Goal: Information Seeking & Learning: Learn about a topic

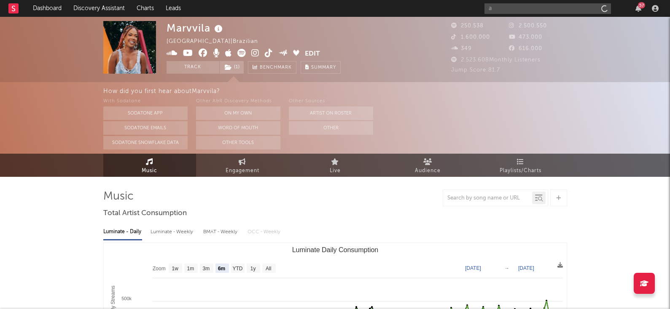
select select "6m"
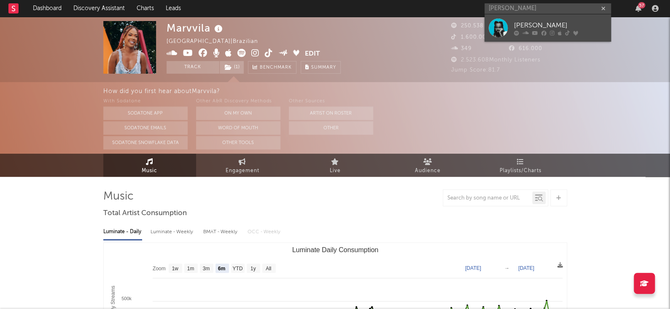
type input "[PERSON_NAME]"
click at [561, 23] on div "[PERSON_NAME]" at bounding box center [560, 25] width 93 height 10
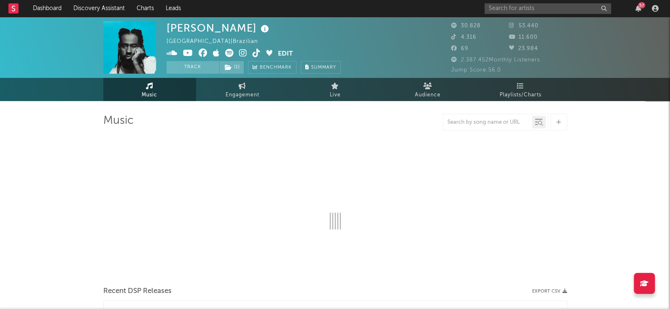
select select "6m"
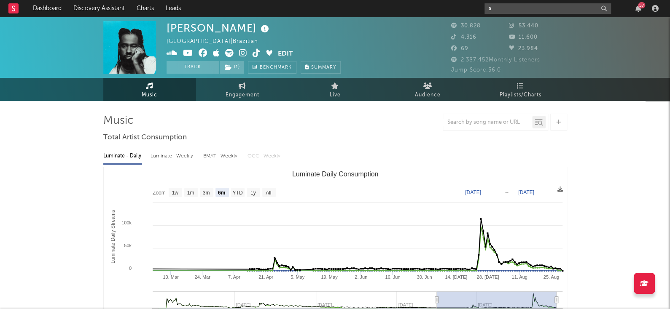
click at [525, 6] on input "s" at bounding box center [547, 8] width 126 height 11
type input "ster"
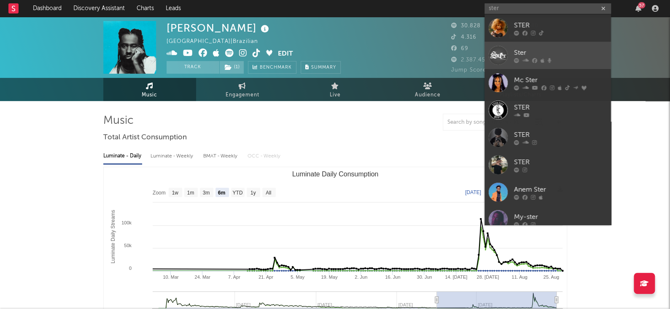
click at [574, 53] on div "Ster" at bounding box center [560, 53] width 93 height 10
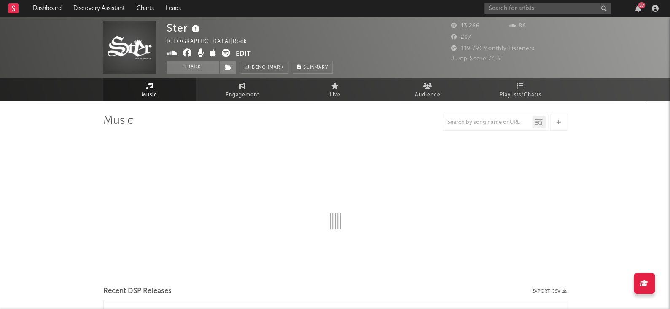
select select "6m"
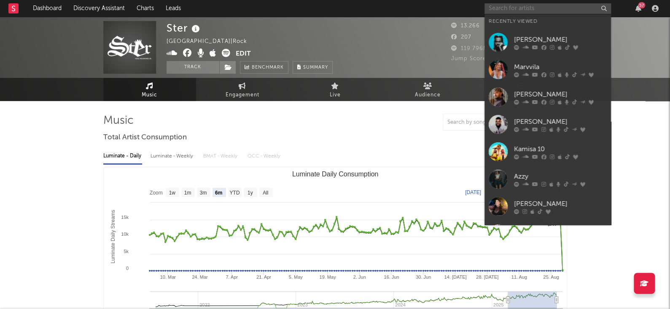
click at [558, 8] on input "text" at bounding box center [547, 8] width 126 height 11
type input "a"
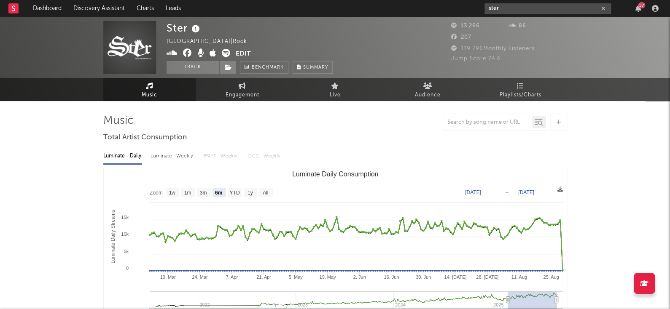
click at [517, 7] on input "ster" at bounding box center [547, 8] width 126 height 11
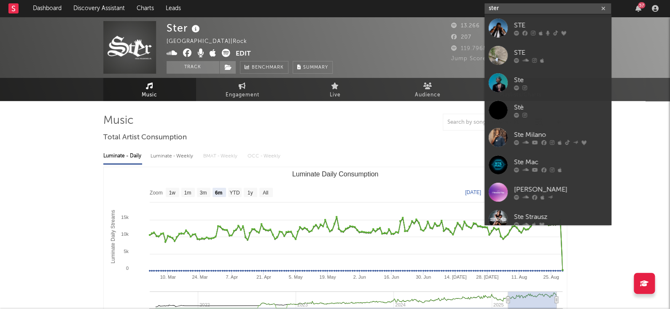
click at [517, 7] on input "ster" at bounding box center [547, 8] width 126 height 11
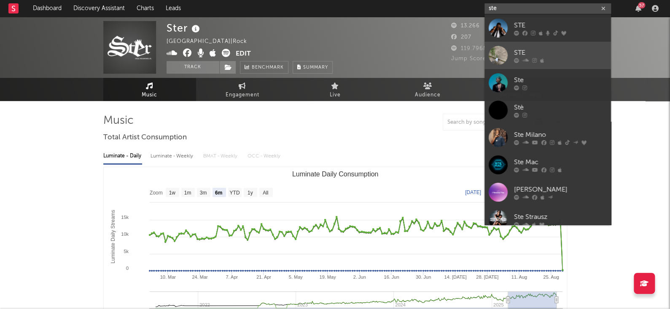
type input "ster"
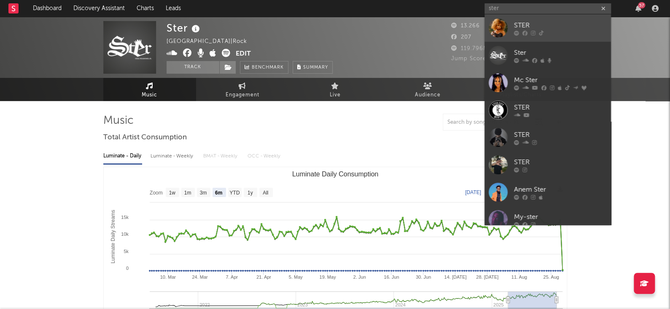
click at [575, 24] on div "STER" at bounding box center [560, 25] width 93 height 10
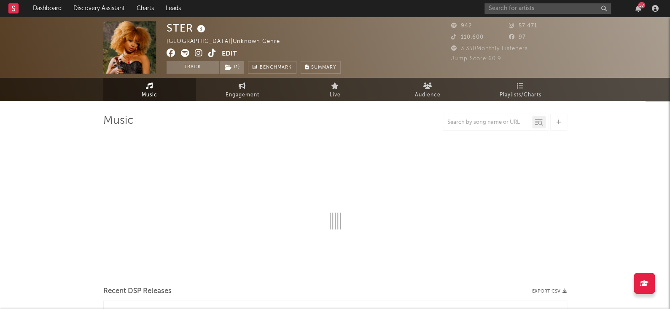
select select "1w"
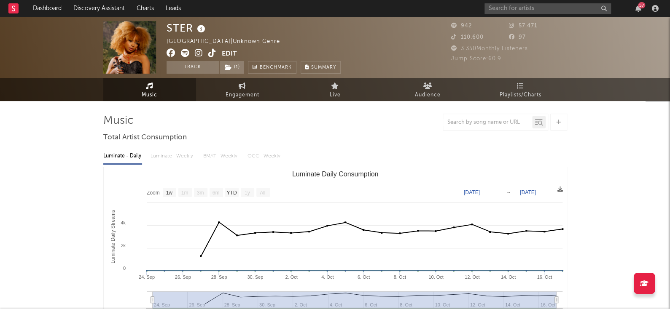
click at [212, 40] on div "[GEOGRAPHIC_DATA] | Unknown Genre" at bounding box center [227, 42] width 123 height 10
drag, startPoint x: 235, startPoint y: 39, endPoint x: 222, endPoint y: 40, distance: 12.6
click at [222, 40] on div "[GEOGRAPHIC_DATA] | Unknown Genre" at bounding box center [227, 42] width 123 height 10
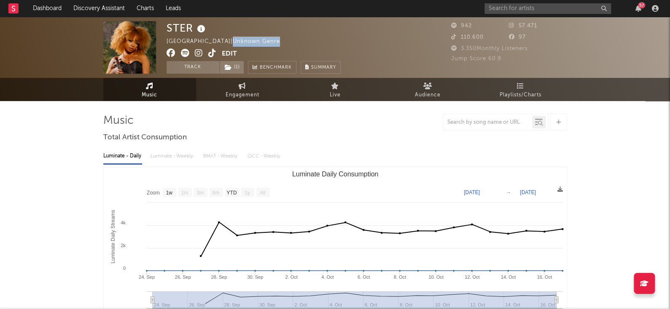
drag, startPoint x: 222, startPoint y: 40, endPoint x: 196, endPoint y: 40, distance: 26.5
click at [196, 40] on div "[GEOGRAPHIC_DATA] | Unknown Genre" at bounding box center [227, 42] width 123 height 10
click at [182, 54] on icon at bounding box center [185, 53] width 8 height 8
click at [198, 54] on icon at bounding box center [199, 53] width 8 height 8
click at [209, 49] on icon at bounding box center [212, 53] width 8 height 8
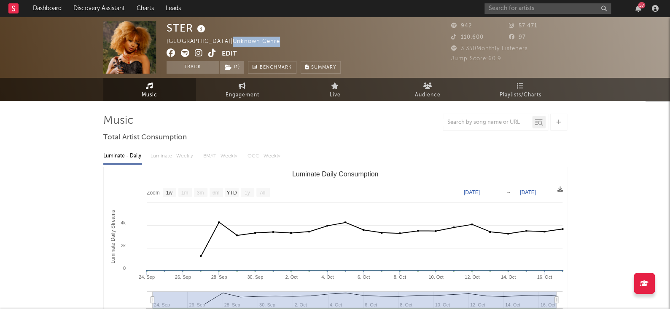
click at [196, 51] on icon at bounding box center [199, 53] width 8 height 8
click at [188, 54] on icon at bounding box center [185, 53] width 8 height 8
click at [536, 15] on div "57" at bounding box center [572, 8] width 177 height 17
click at [537, 13] on input "text" at bounding box center [547, 8] width 126 height 11
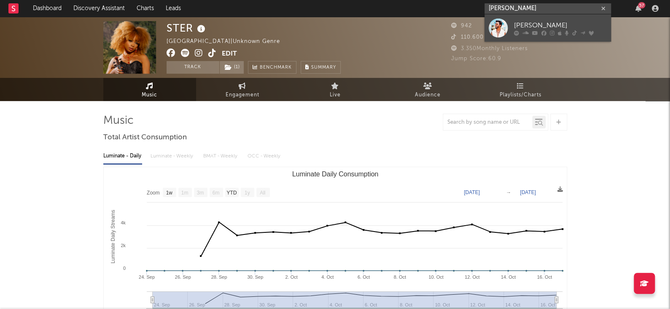
type input "[PERSON_NAME]"
click at [529, 33] on div at bounding box center [560, 32] width 93 height 5
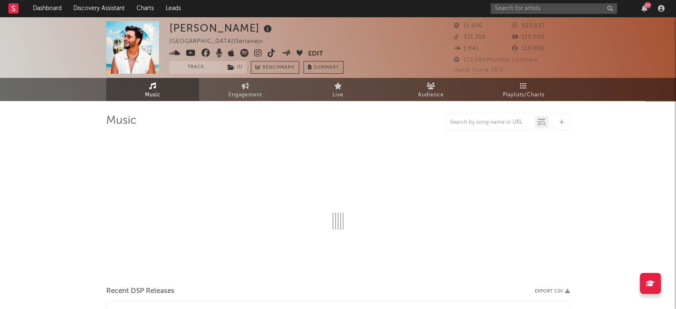
select select "6m"
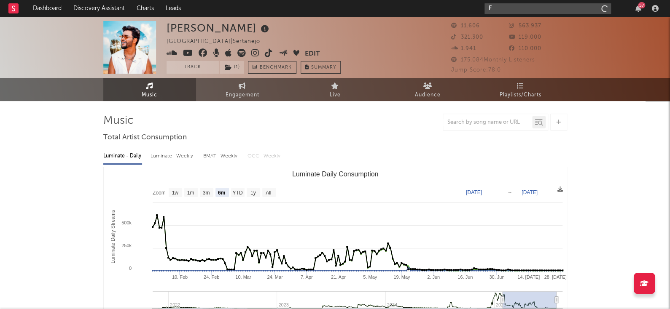
click at [541, 8] on input "F" at bounding box center [547, 8] width 126 height 11
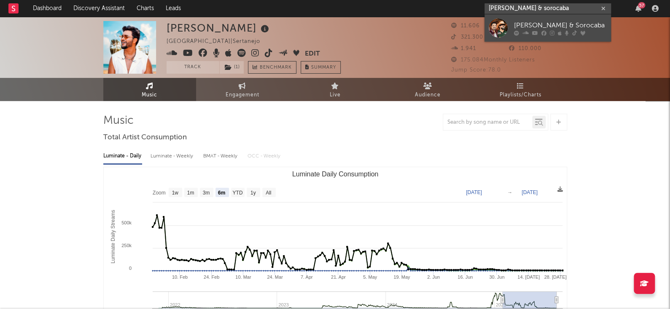
type input "[PERSON_NAME] & sorocaba"
click at [541, 34] on icon at bounding box center [543, 32] width 5 height 5
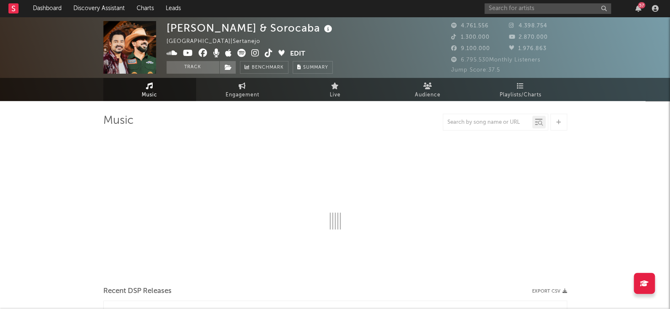
select select "6m"
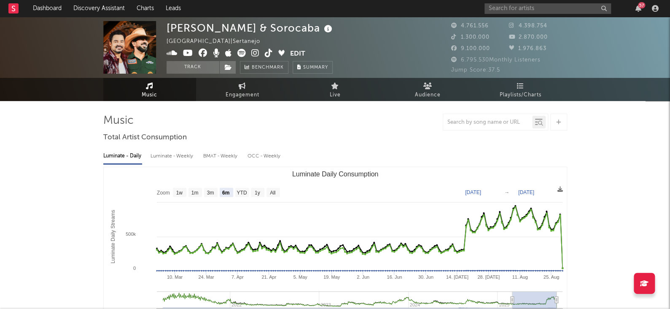
click at [239, 54] on icon at bounding box center [241, 53] width 8 height 8
click at [193, 53] on span at bounding box center [227, 54] width 123 height 11
click at [187, 50] on icon at bounding box center [188, 53] width 10 height 8
click at [256, 56] on icon at bounding box center [255, 53] width 8 height 8
click at [241, 46] on div "[PERSON_NAME] & Sorocaba [GEOGRAPHIC_DATA] | Sertanejo Edit Track Benchmark Sum…" at bounding box center [250, 47] width 168 height 53
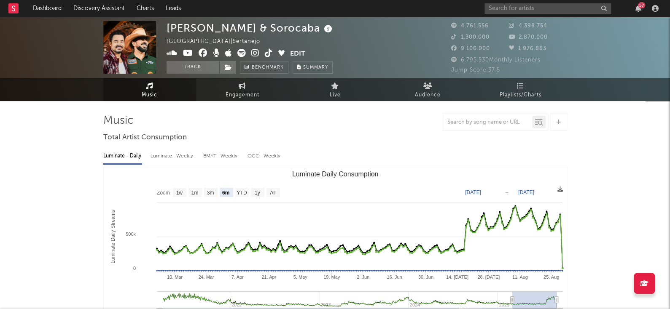
click at [241, 52] on icon at bounding box center [241, 53] width 8 height 8
